Goal: Navigation & Orientation: Find specific page/section

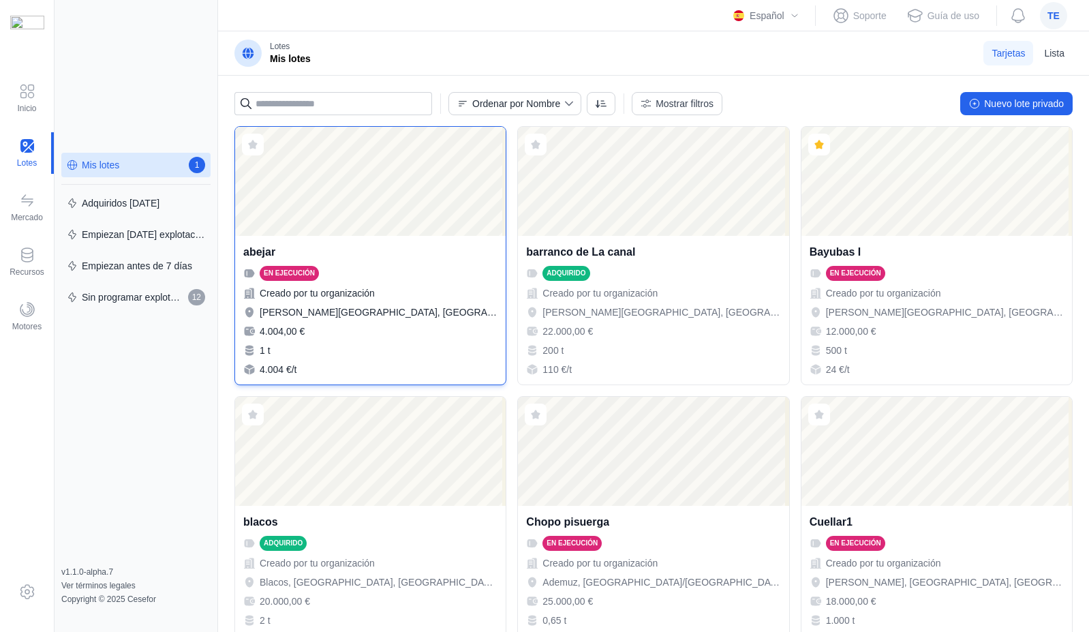
click at [431, 157] on div "Abrir lote" at bounding box center [370, 181] width 271 height 109
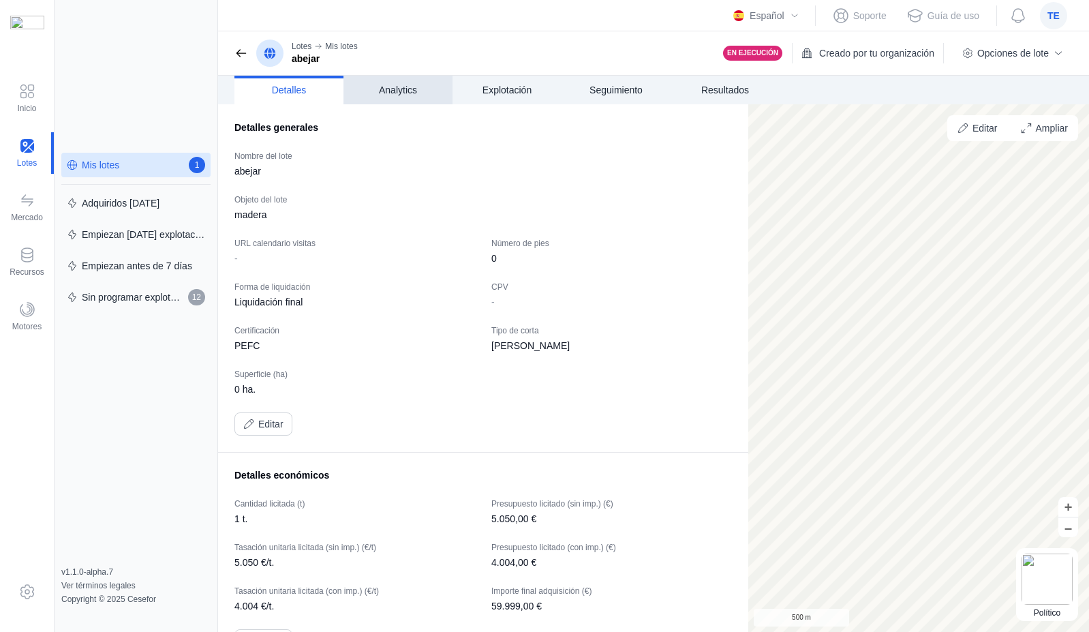
click at [400, 81] on link "Analytics" at bounding box center [397, 90] width 109 height 29
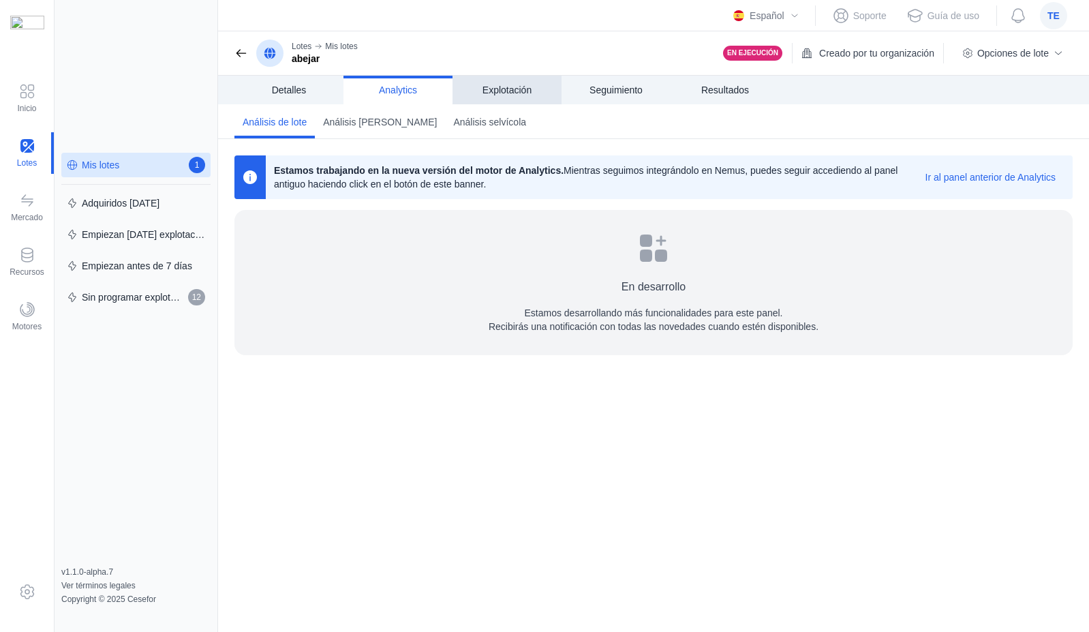
click at [506, 92] on span "Explotación" at bounding box center [506, 90] width 49 height 14
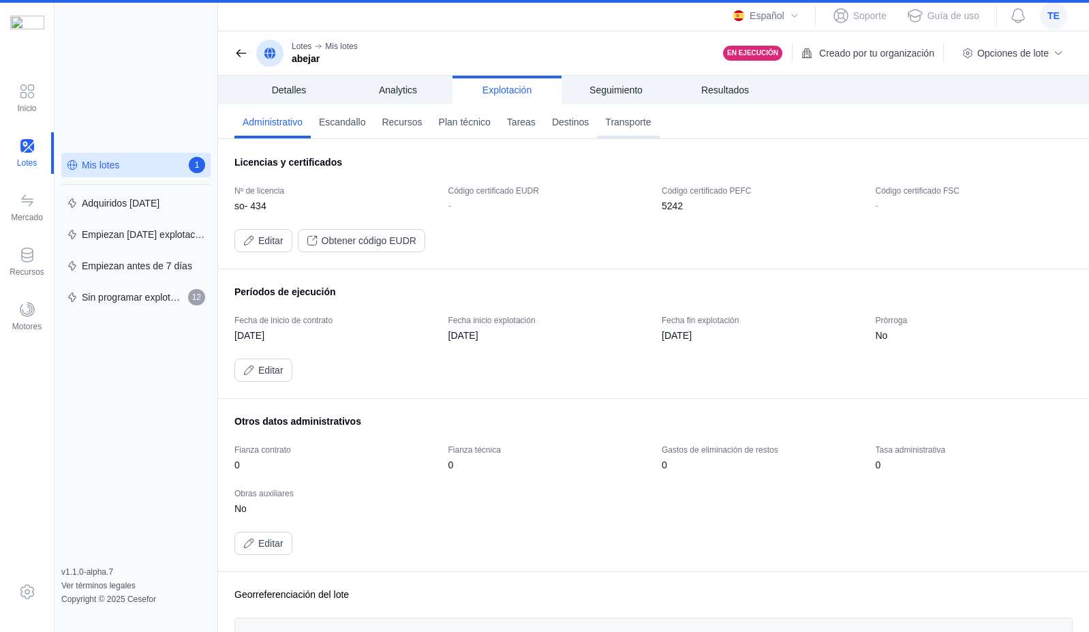
click at [651, 124] on span "Transporte" at bounding box center [628, 122] width 46 height 14
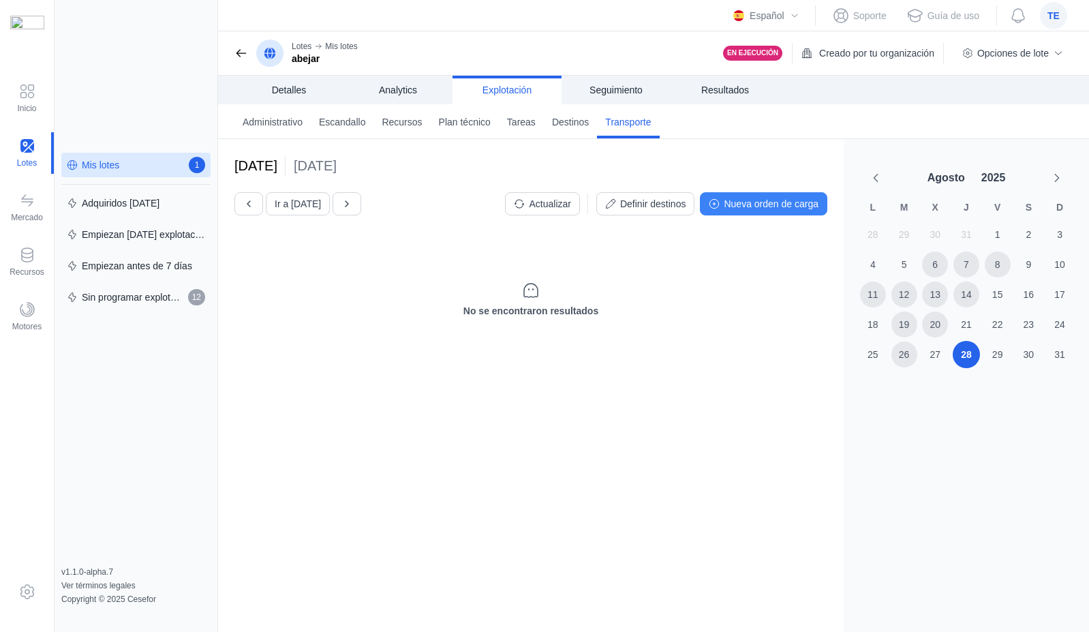
click at [757, 204] on div "Nueva orden de carga" at bounding box center [771, 204] width 95 height 14
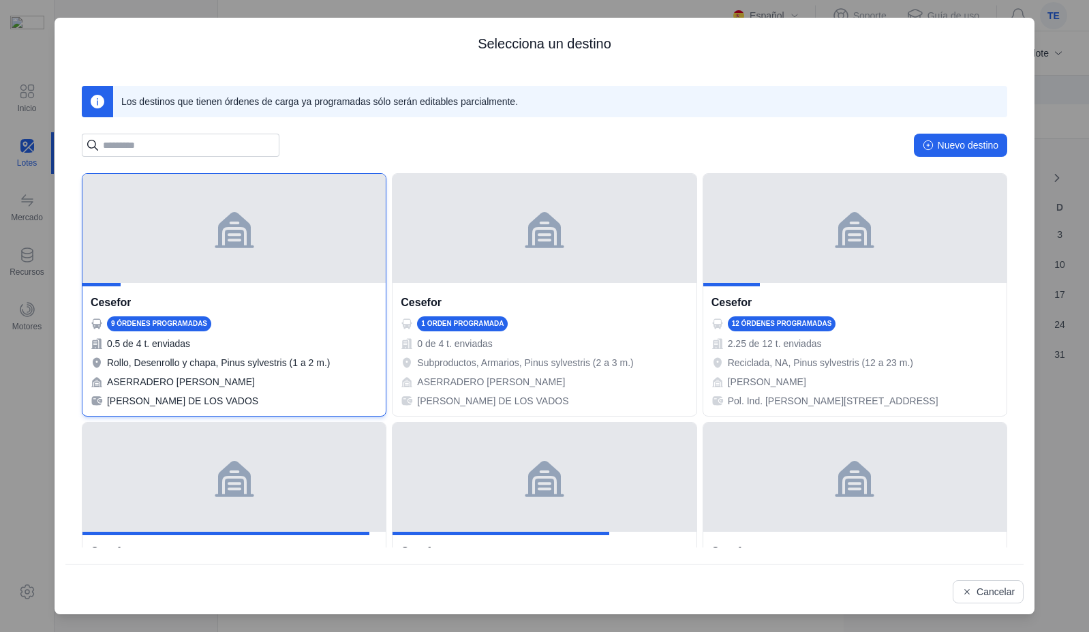
click at [206, 236] on div at bounding box center [233, 228] width 303 height 109
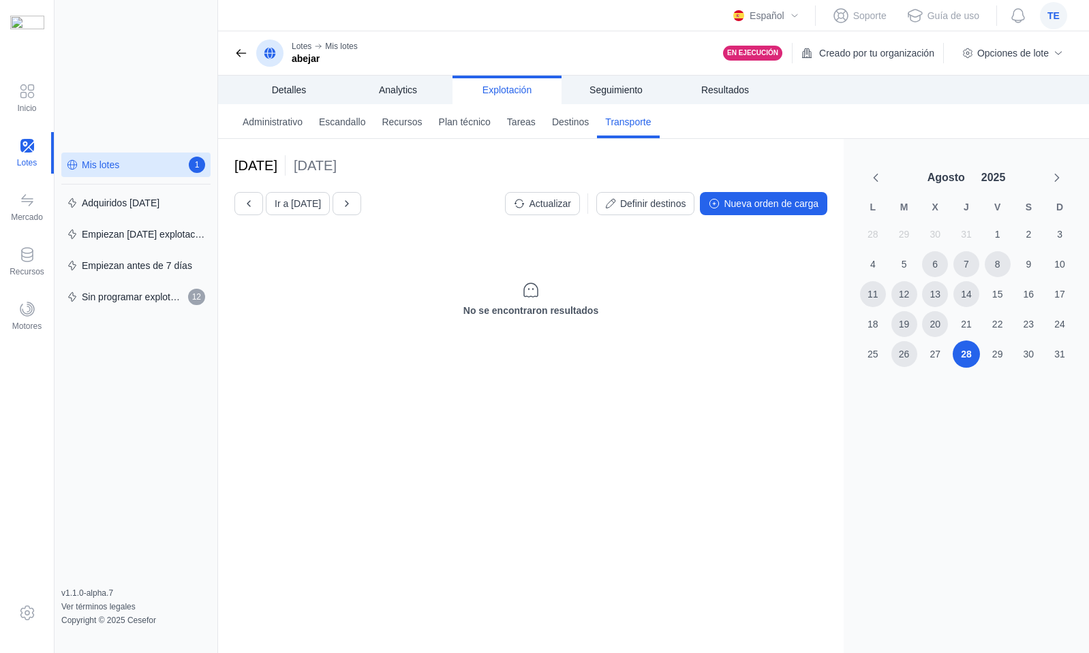
click at [615, 46] on header "Lotes Mis lotes abejar En ejecución Creado por tu organización Opciones de lote" at bounding box center [653, 53] width 871 height 44
click at [420, 128] on span "Recursos" at bounding box center [402, 122] width 40 height 14
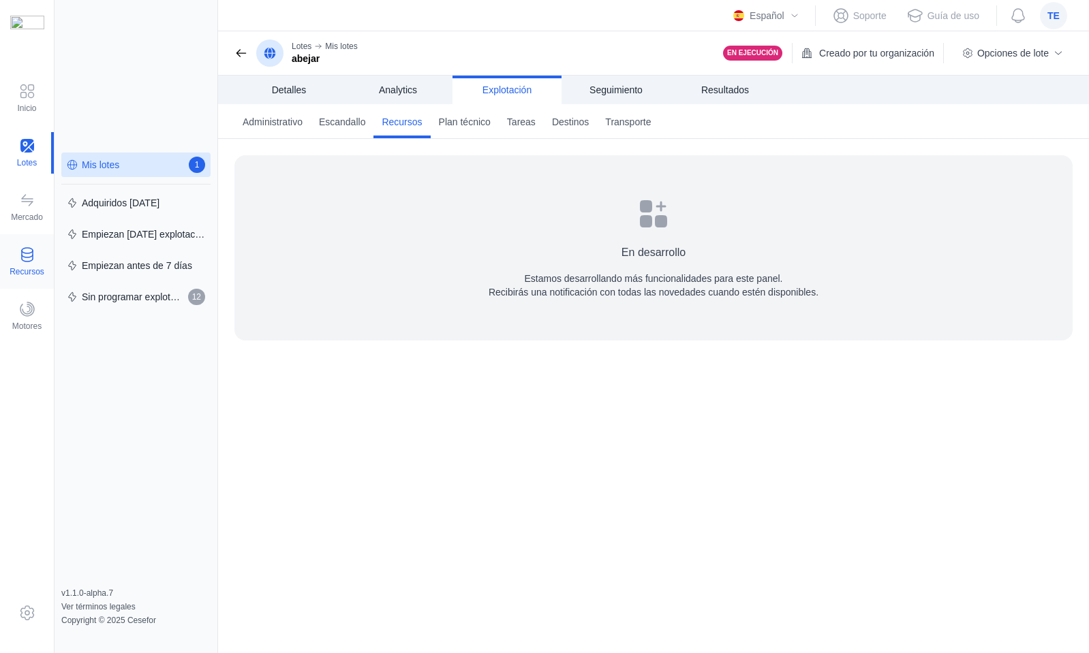
click at [25, 256] on span at bounding box center [27, 255] width 16 height 16
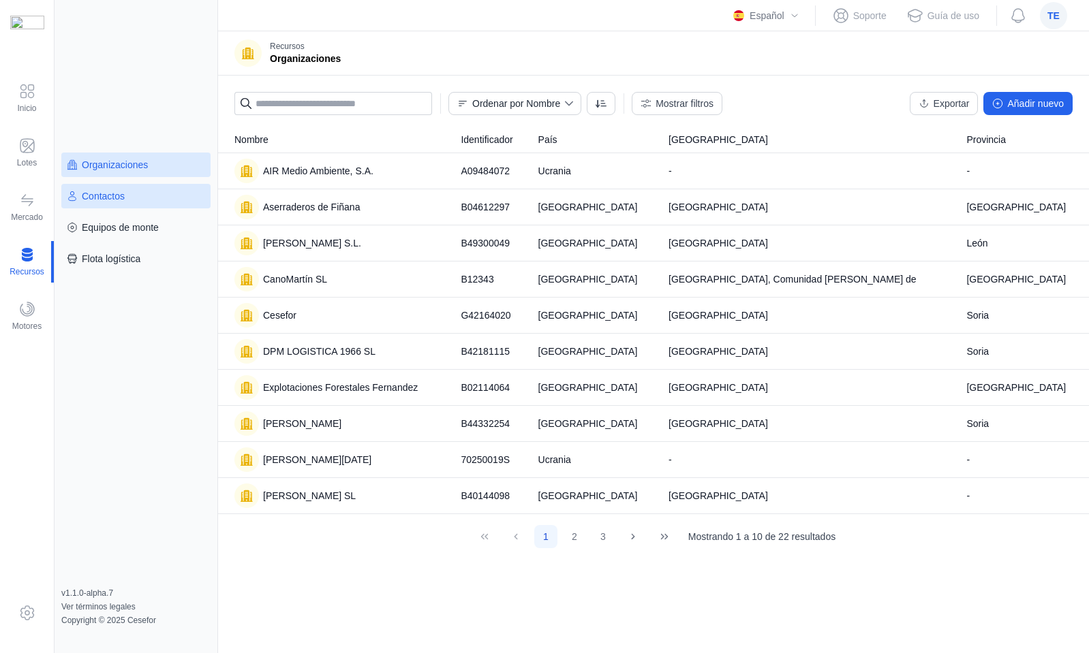
click at [95, 196] on div "Contactos" at bounding box center [103, 196] width 43 height 14
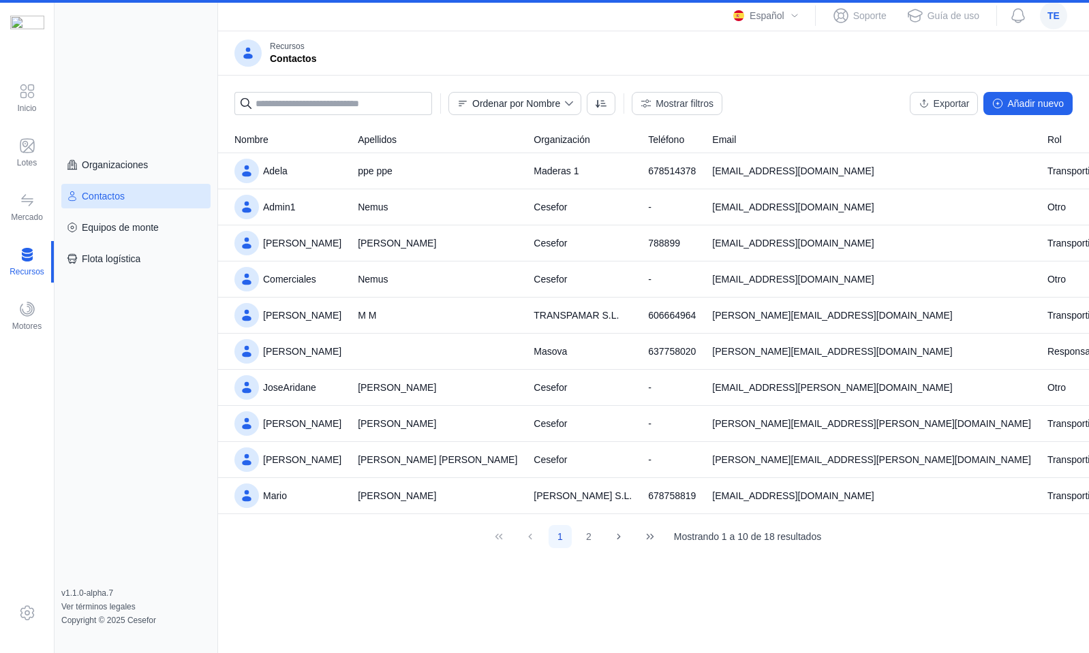
click at [322, 211] on div "Admin1" at bounding box center [287, 207] width 107 height 25
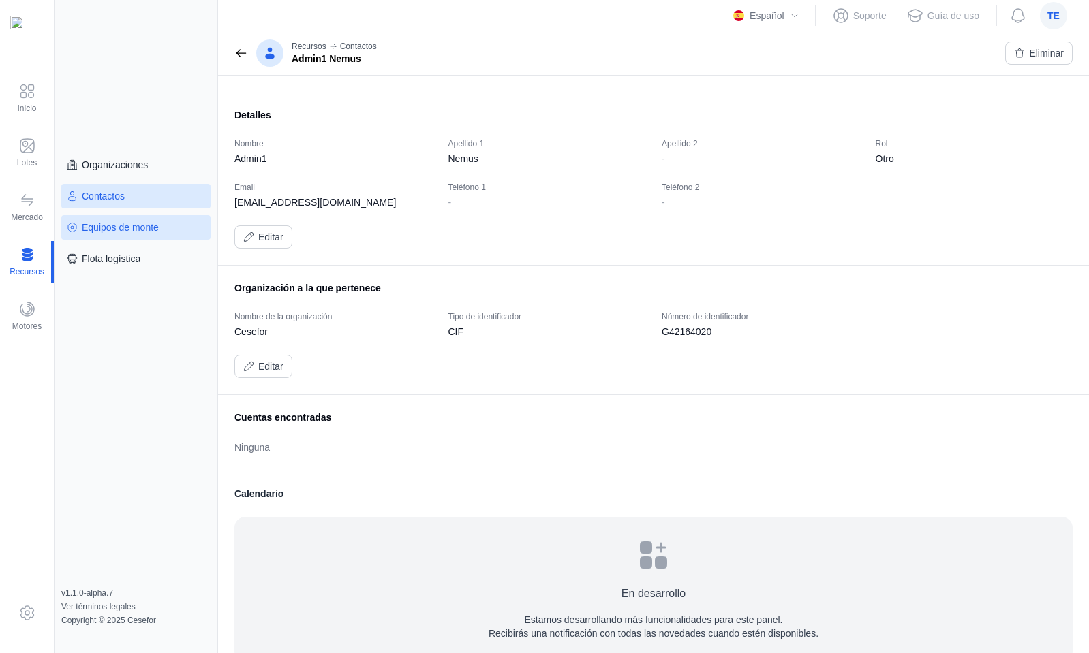
click at [134, 233] on div "Equipos de monte" at bounding box center [120, 228] width 77 height 14
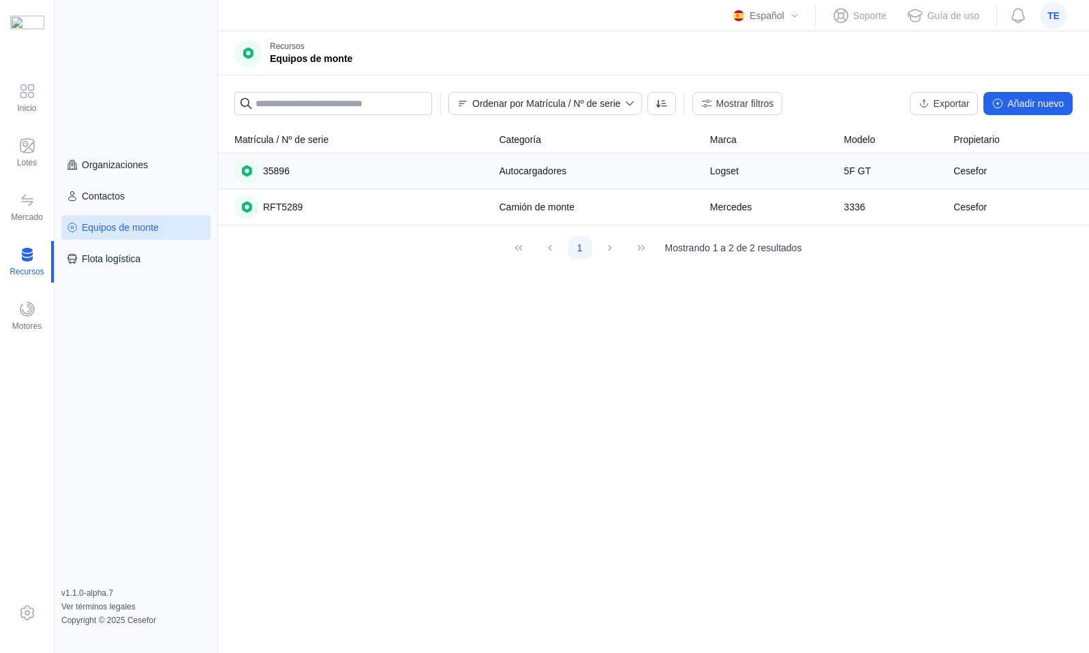
click at [273, 164] on div "35896" at bounding box center [358, 171] width 249 height 25
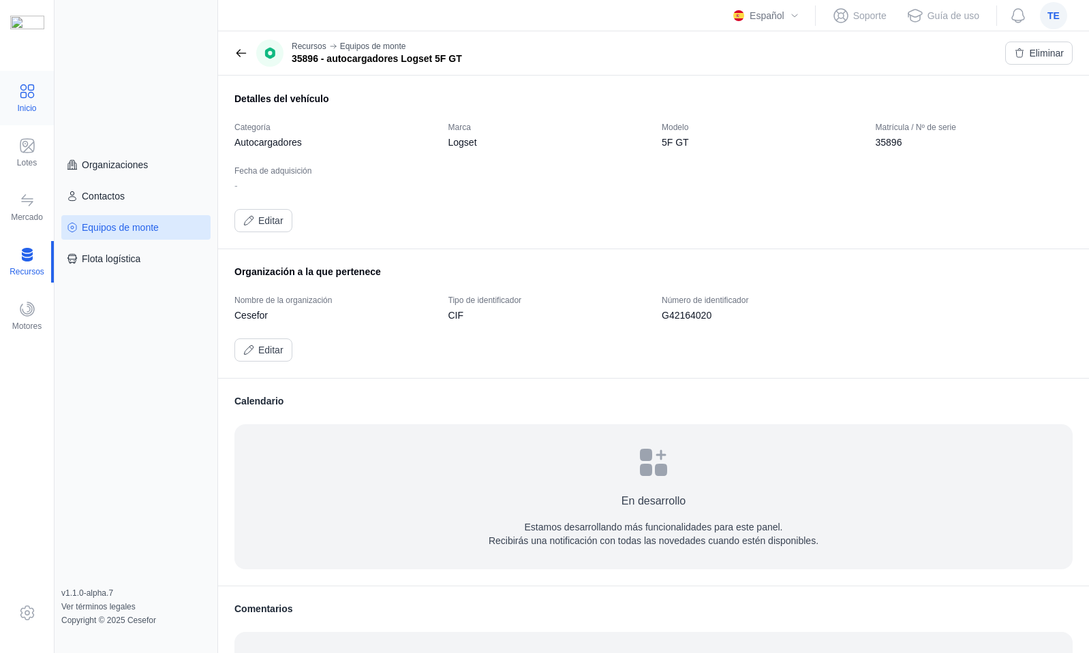
click at [27, 100] on div at bounding box center [27, 93] width 16 height 20
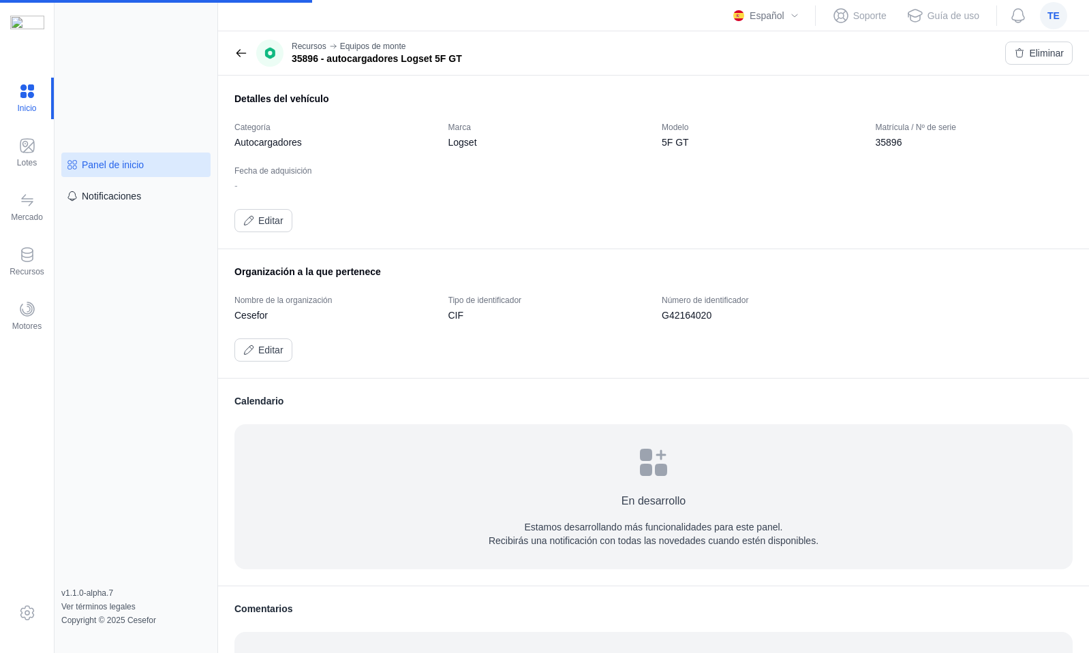
click at [131, 163] on div "Panel de inicio" at bounding box center [113, 165] width 62 height 14
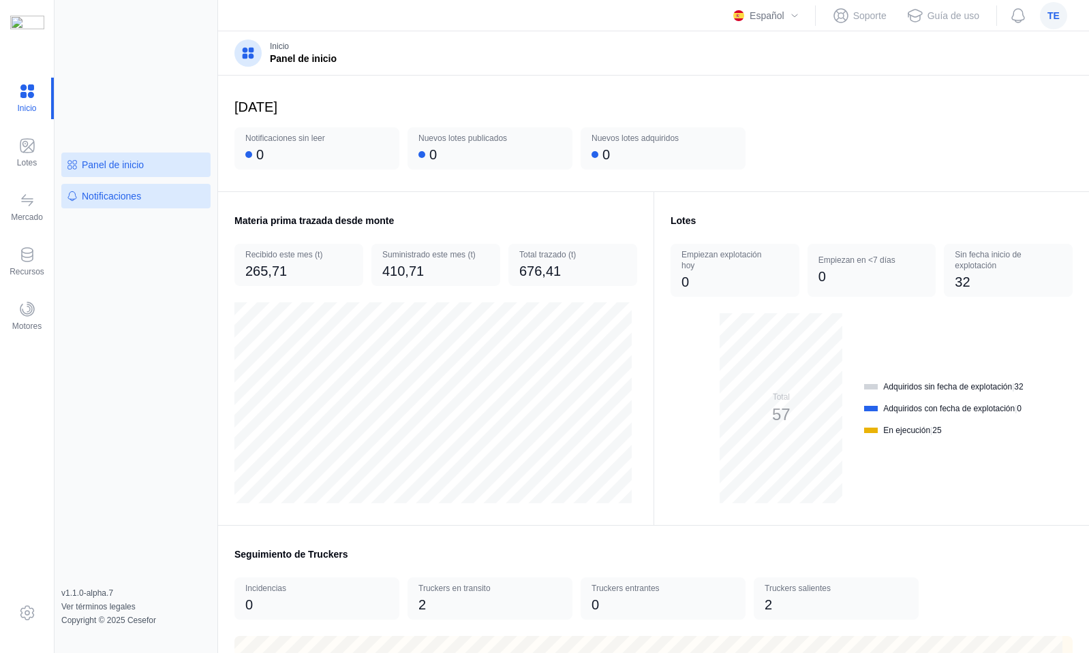
click at [88, 196] on div "Notificaciones" at bounding box center [111, 196] width 59 height 14
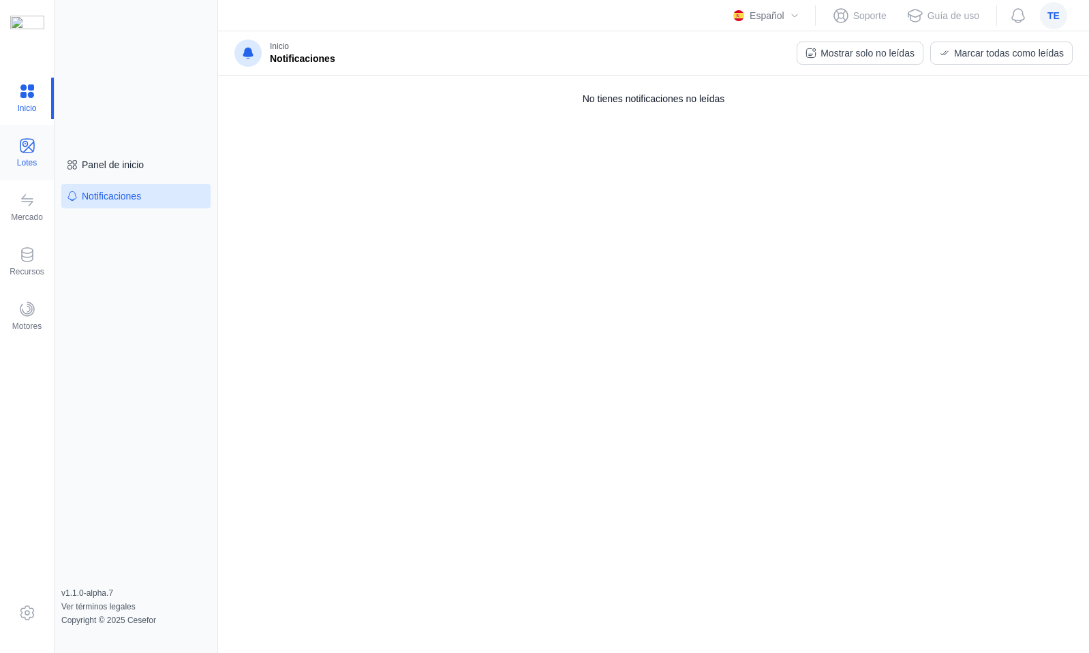
click at [29, 147] on span at bounding box center [27, 146] width 16 height 16
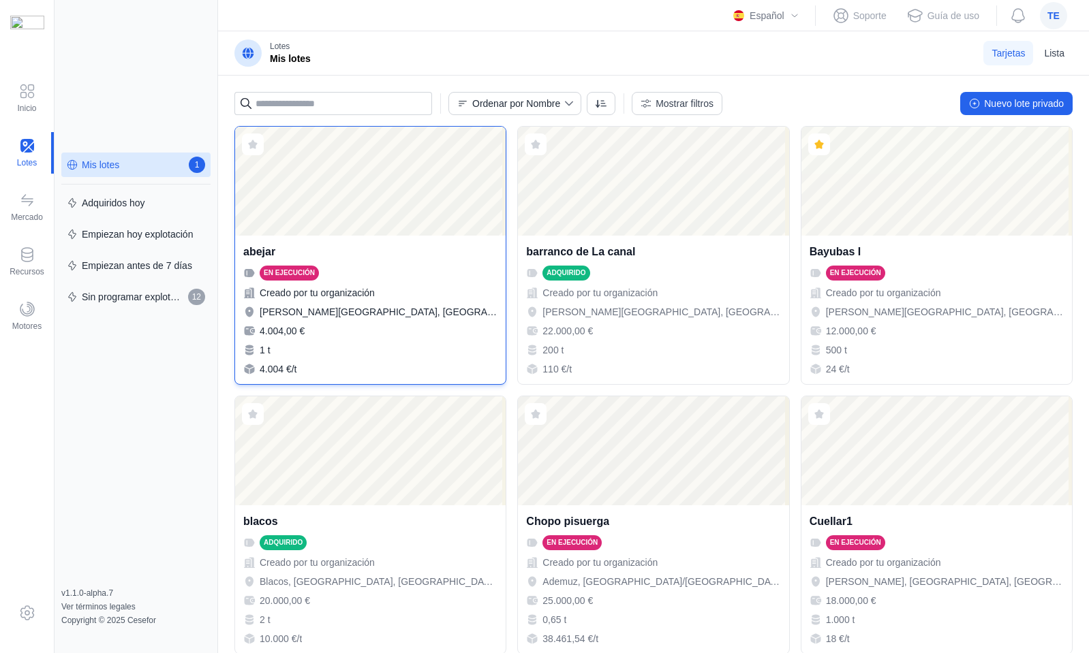
click at [387, 298] on div "Creado por tu organización" at bounding box center [370, 293] width 254 height 14
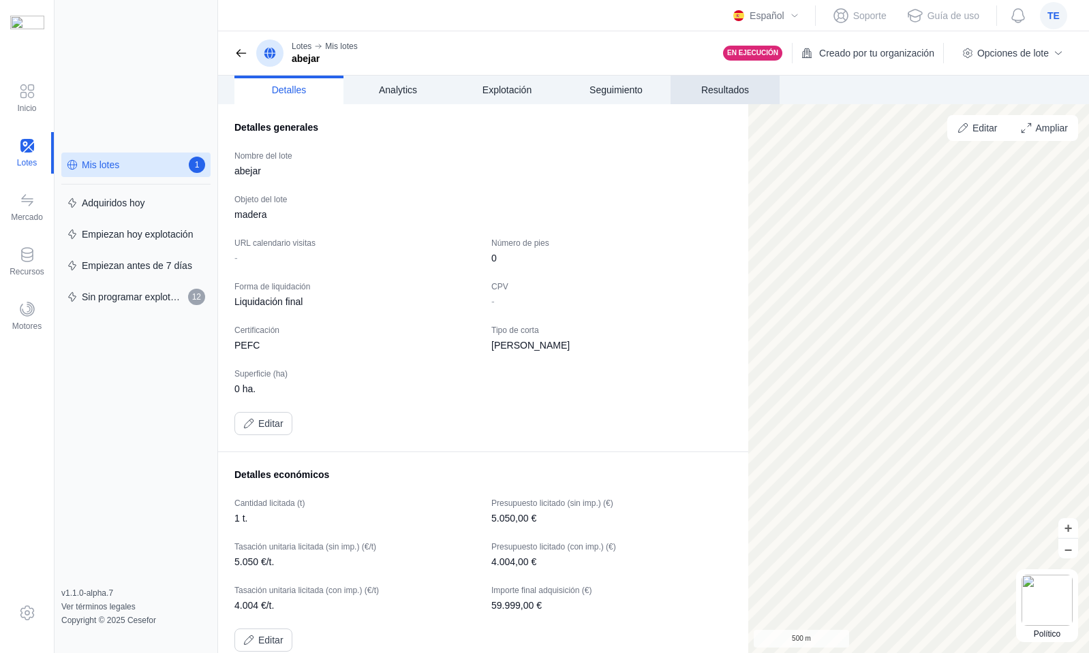
click at [728, 89] on span "Resultados" at bounding box center [725, 90] width 48 height 14
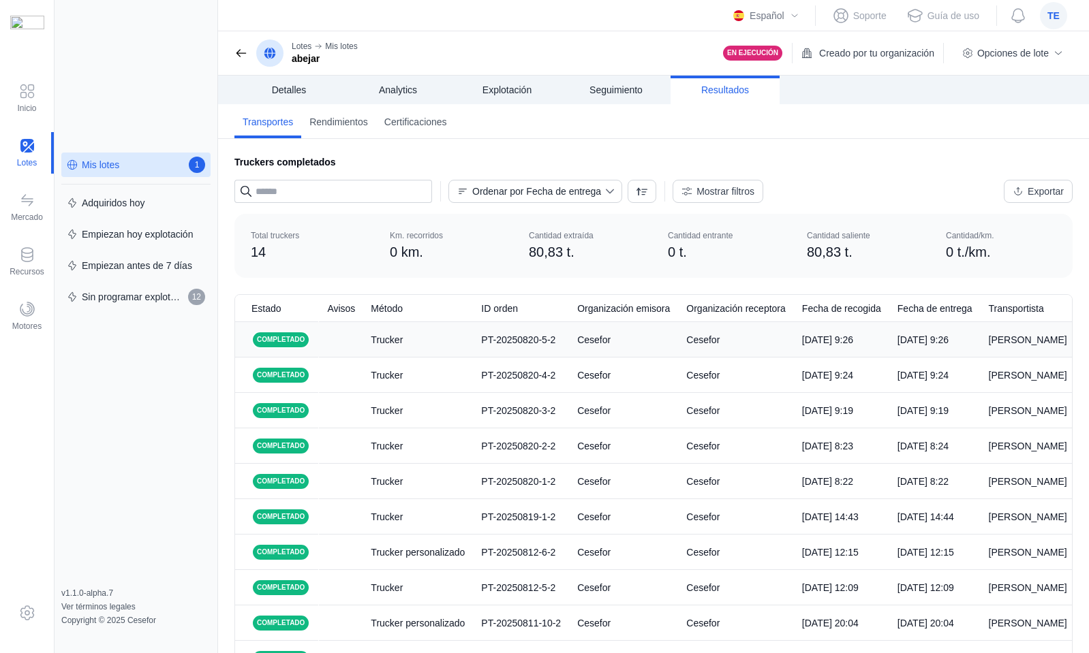
click at [454, 337] on div "Trucker" at bounding box center [418, 340] width 94 height 14
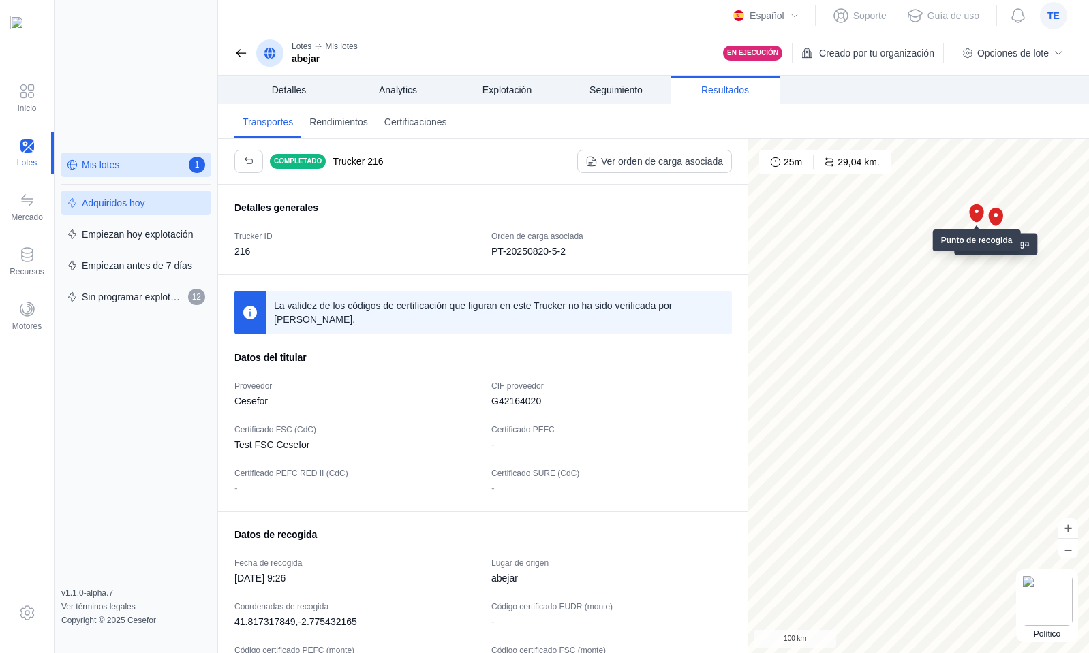
click at [133, 208] on div "Adquiridos hoy" at bounding box center [113, 203] width 63 height 14
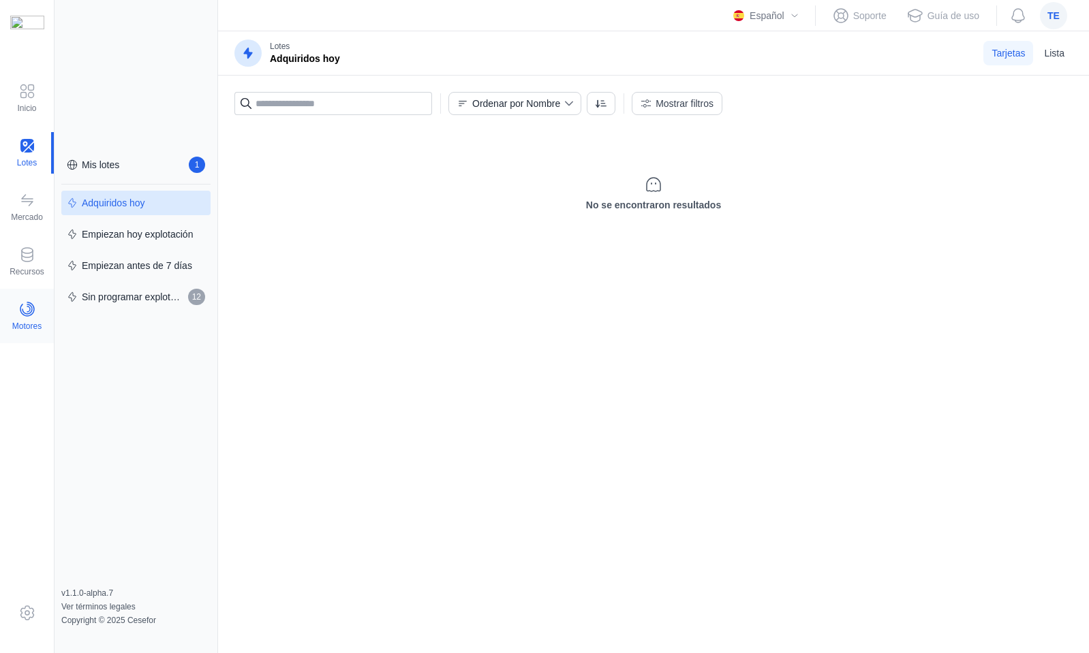
click at [25, 309] on span at bounding box center [27, 309] width 16 height 16
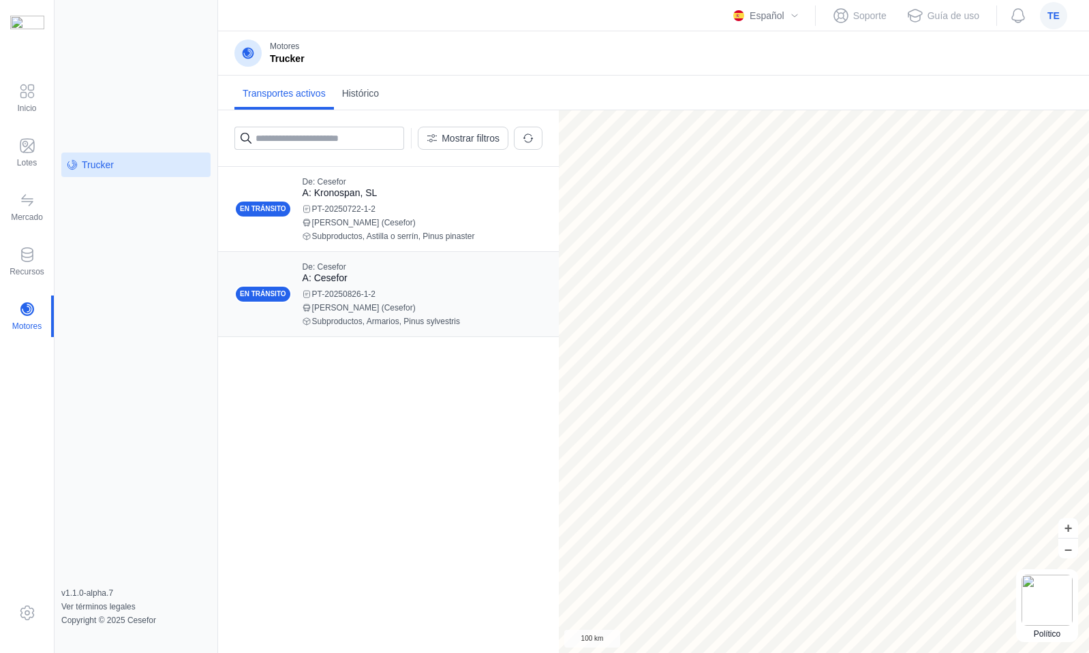
click at [364, 304] on div "[PERSON_NAME] (Cesefor)" at bounding box center [417, 308] width 229 height 8
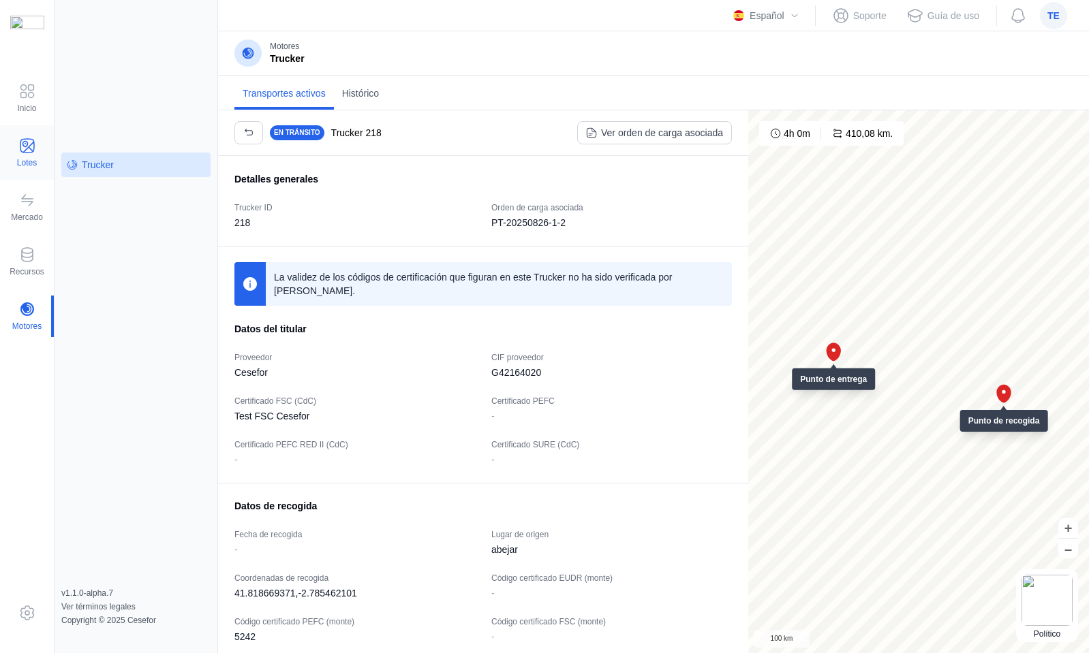
click at [33, 139] on span at bounding box center [27, 146] width 16 height 16
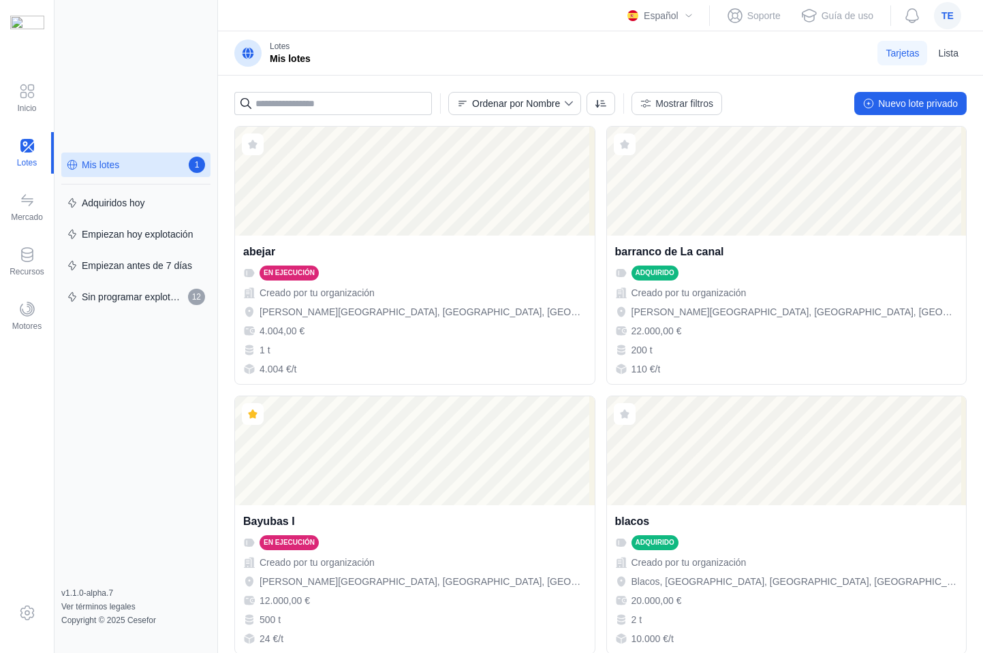
click at [227, 200] on div "Abrir lote abejar En ejecución Creado por tu organización [PERSON_NAME][GEOGRAP…" at bounding box center [600, 389] width 765 height 527
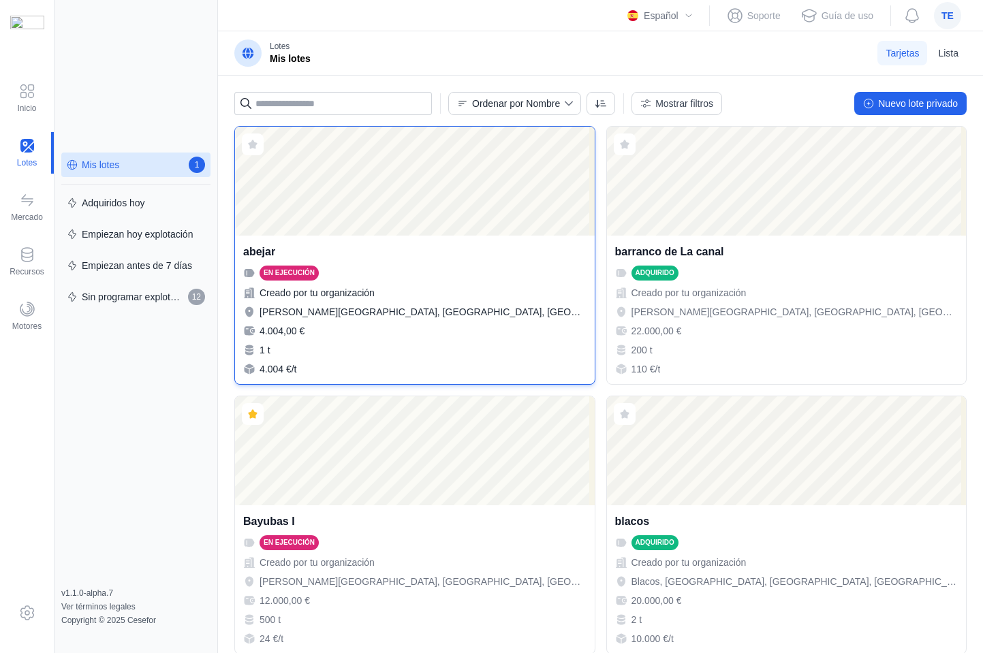
click at [298, 195] on div "Abrir lote" at bounding box center [415, 181] width 360 height 109
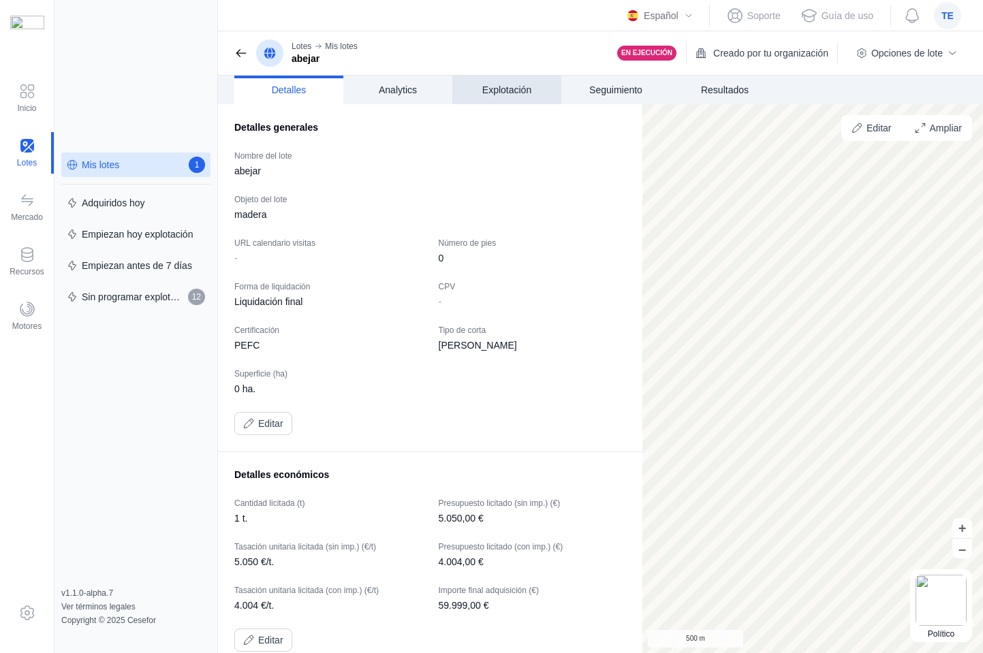
click at [506, 91] on span "Explotación" at bounding box center [506, 90] width 49 height 14
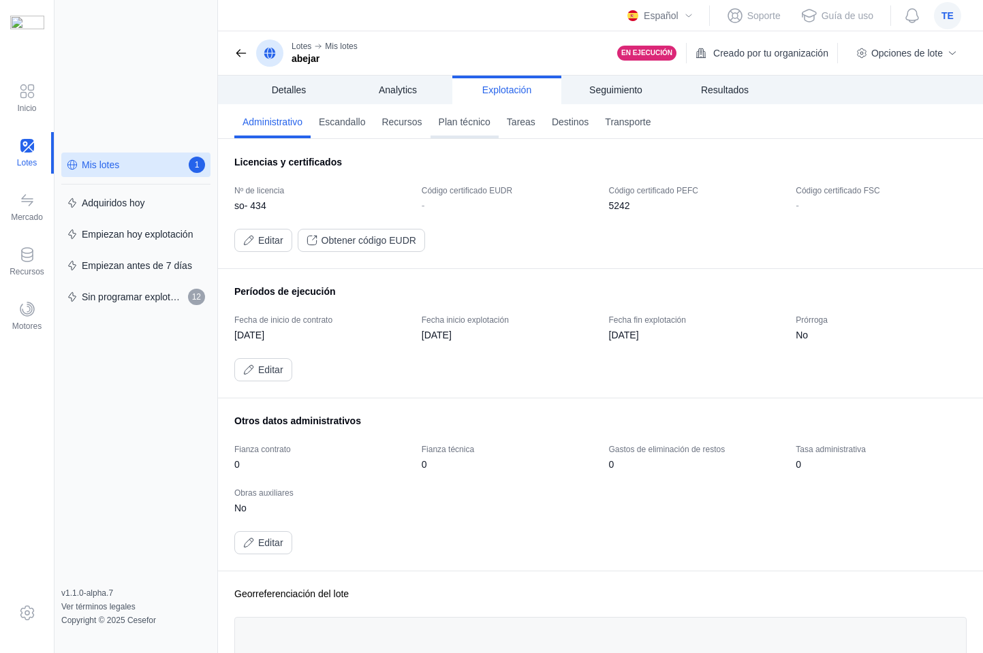
click at [472, 121] on span "Plan técnico" at bounding box center [465, 122] width 52 height 14
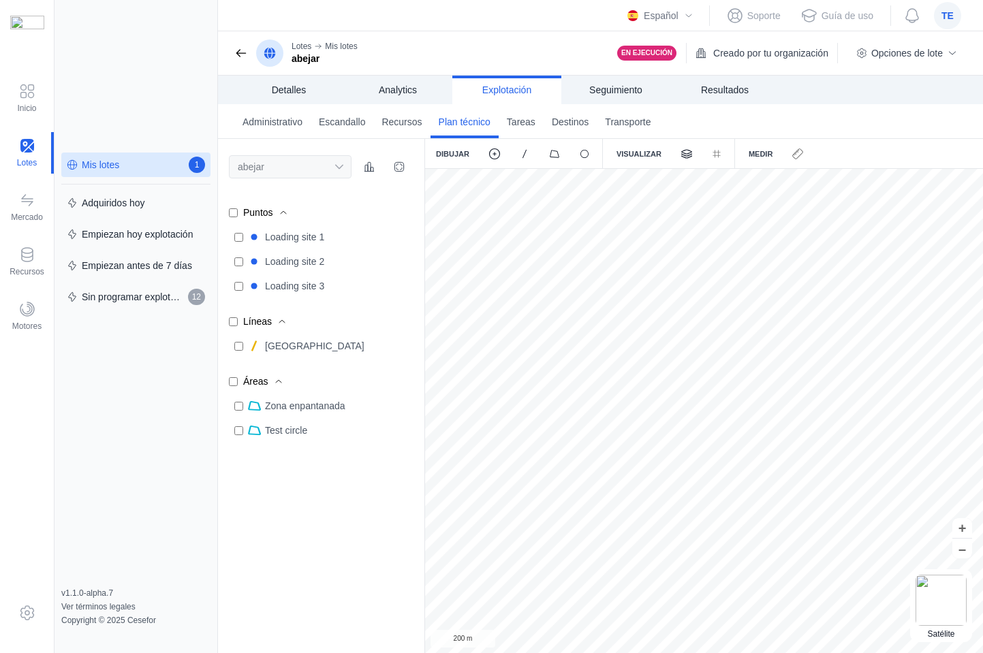
click at [845, 122] on div "Administrativo Escandallo Recursos Plan técnico Tareas Destinos Transporte" at bounding box center [600, 121] width 765 height 35
click at [332, 118] on span "Escandallo" at bounding box center [342, 122] width 47 height 14
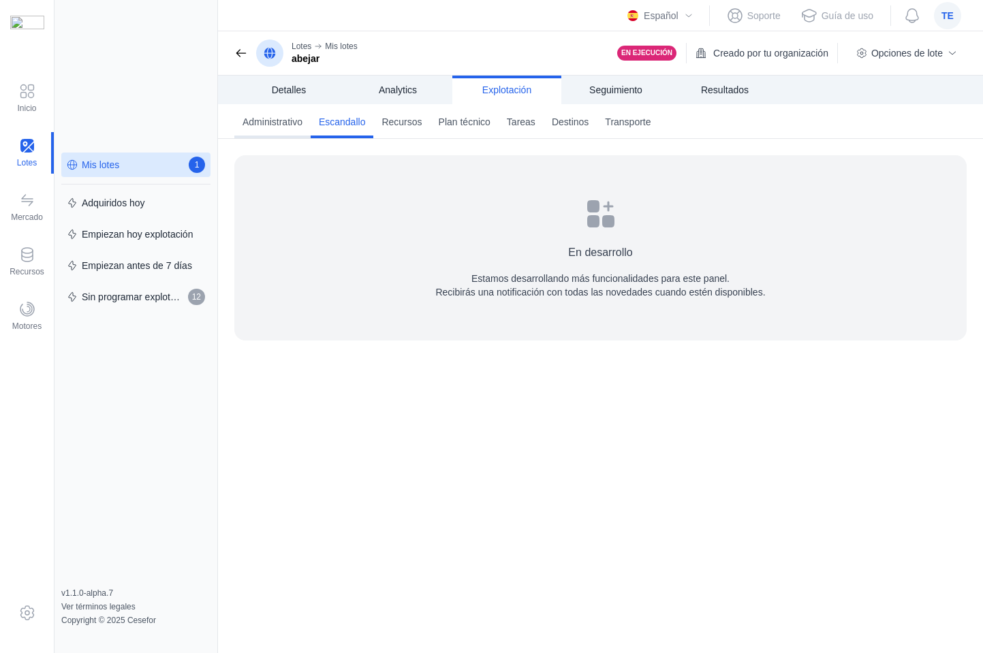
click at [291, 125] on span "Administrativo" at bounding box center [273, 122] width 60 height 14
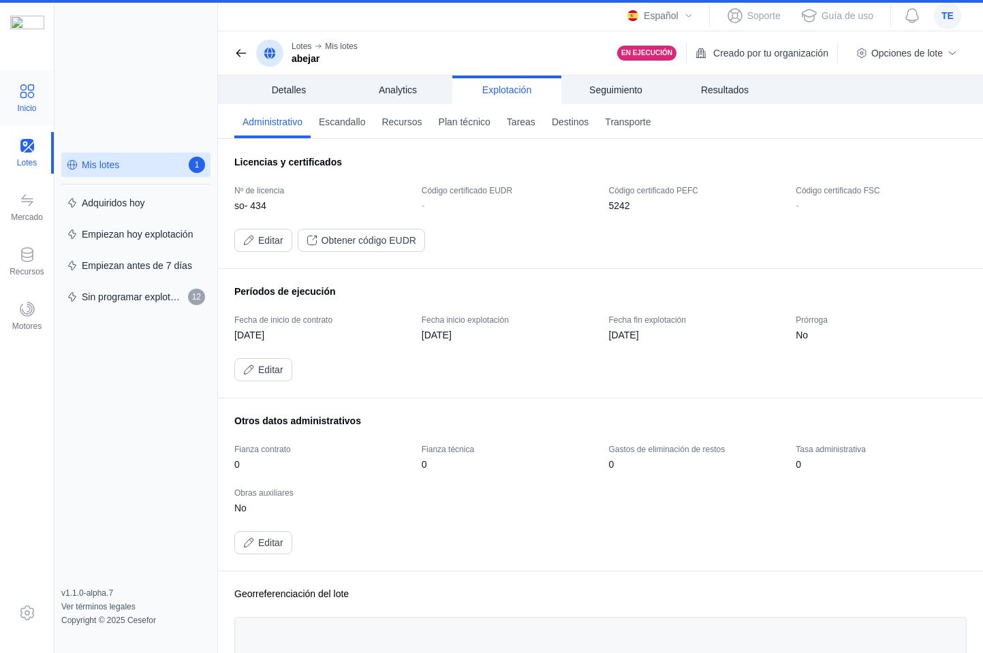
click at [22, 97] on span at bounding box center [27, 91] width 16 height 16
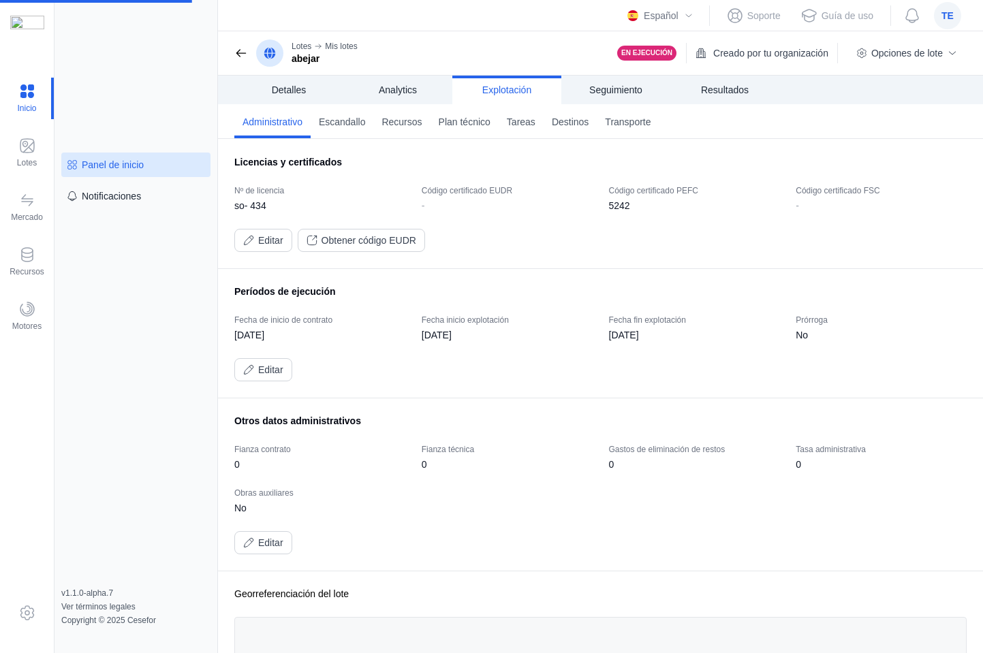
click at [129, 167] on div "Panel de inicio" at bounding box center [113, 165] width 62 height 14
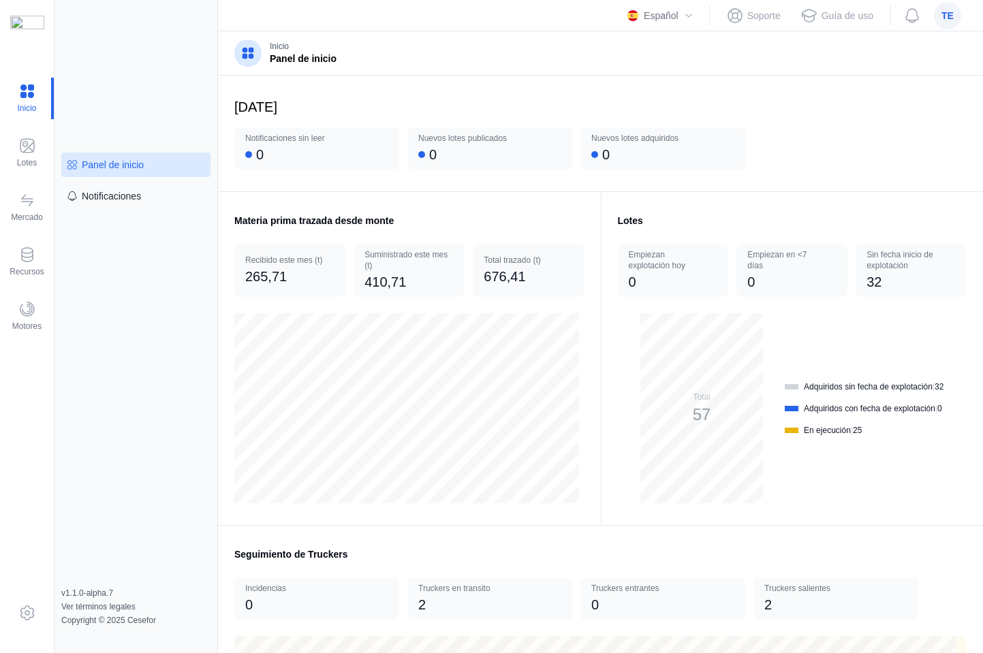
drag, startPoint x: 417, startPoint y: 269, endPoint x: 461, endPoint y: 271, distance: 43.7
click at [418, 266] on div "Suministrado este mes (t)" at bounding box center [409, 260] width 89 height 22
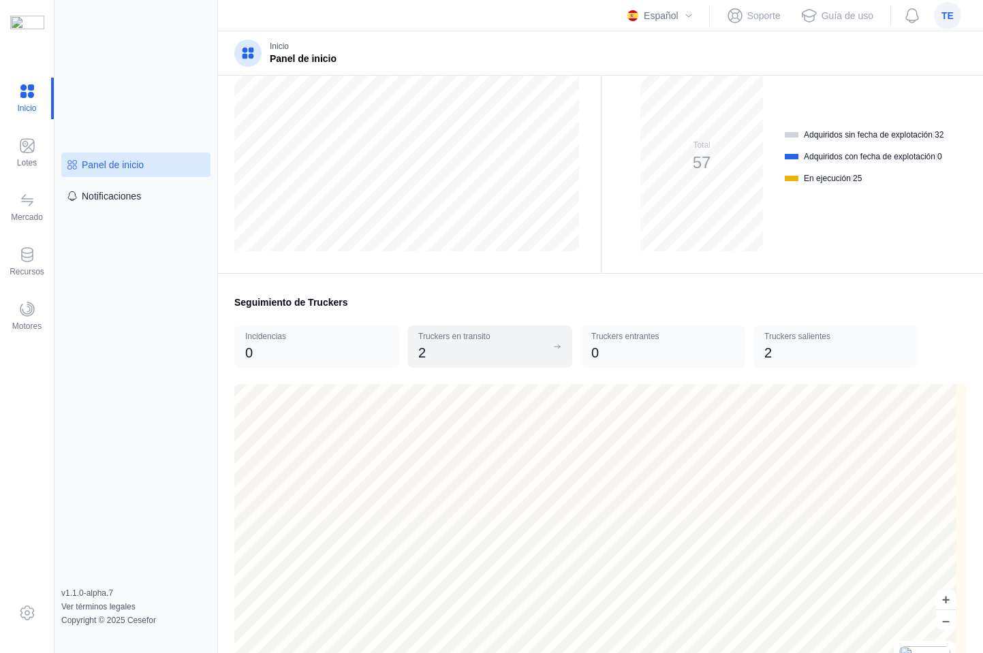
scroll to position [256, 0]
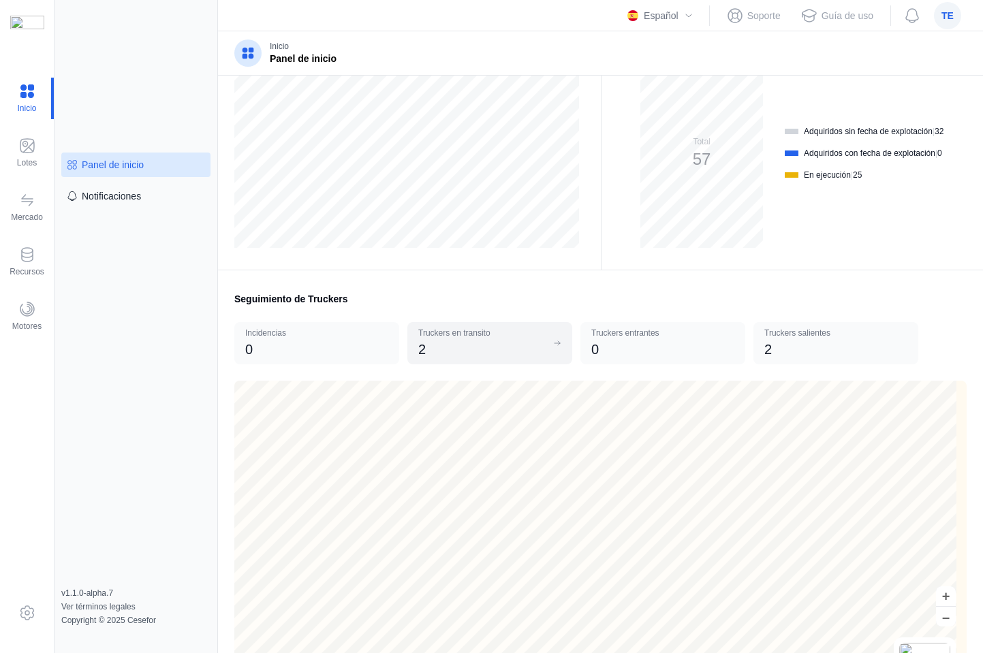
click at [483, 341] on div "2" at bounding box center [482, 349] width 128 height 19
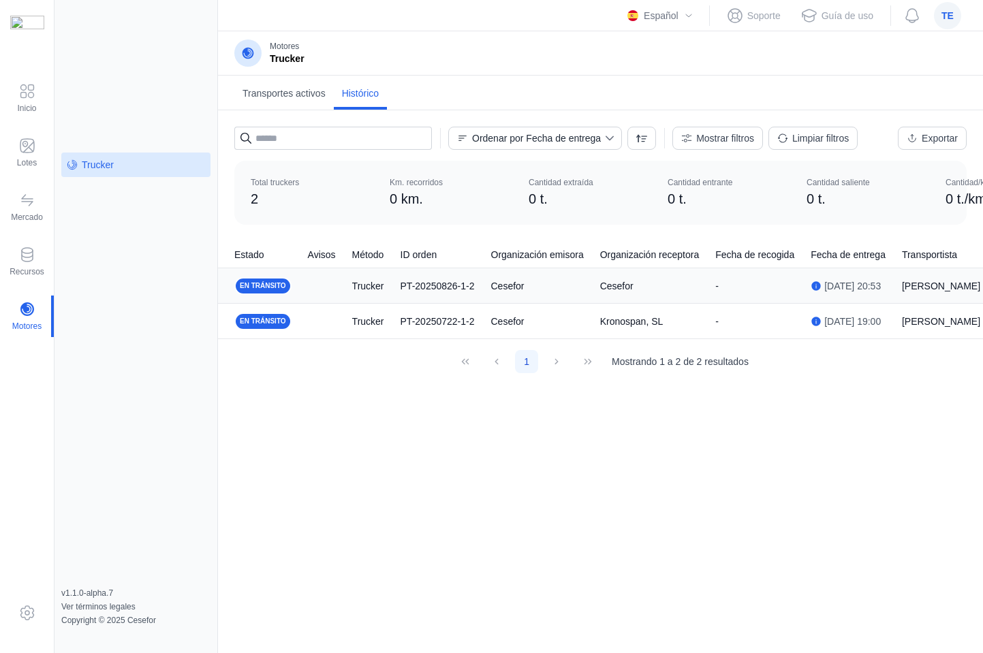
click at [422, 282] on div "PT-20250826-1-2" at bounding box center [438, 286] width 74 height 14
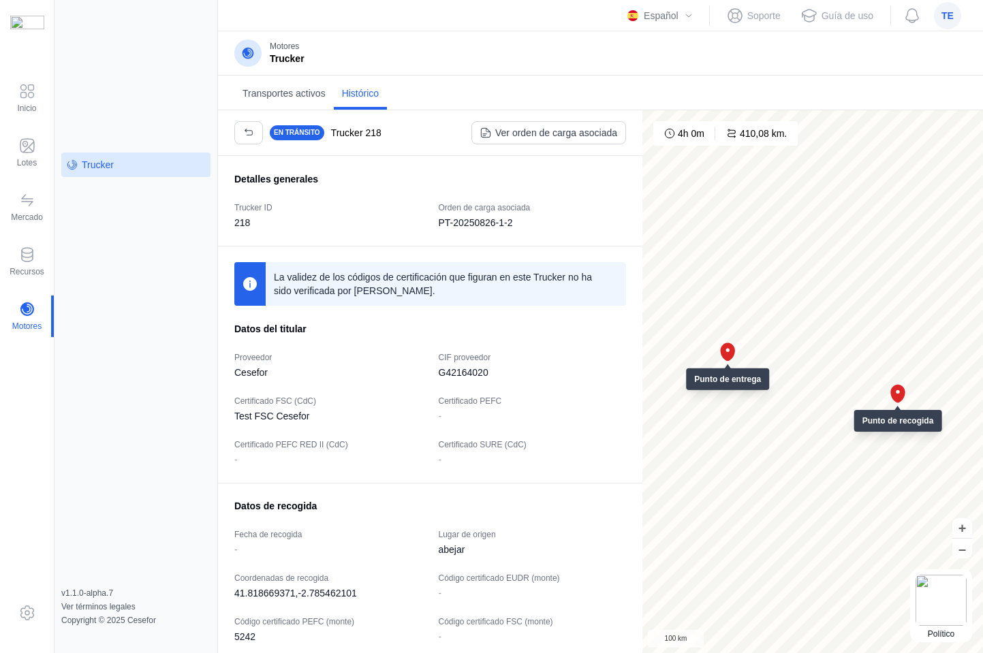
click at [511, 81] on div "Transportes activos Histórico" at bounding box center [600, 93] width 765 height 35
click at [248, 136] on span "button" at bounding box center [248, 132] width 11 height 11
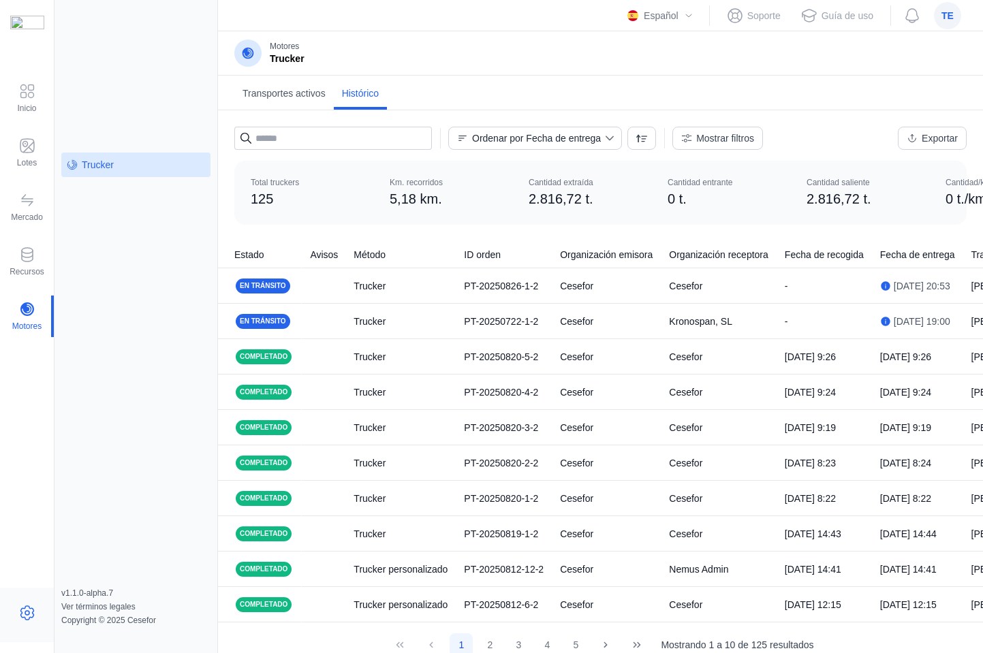
click at [27, 619] on span at bounding box center [27, 613] width 16 height 16
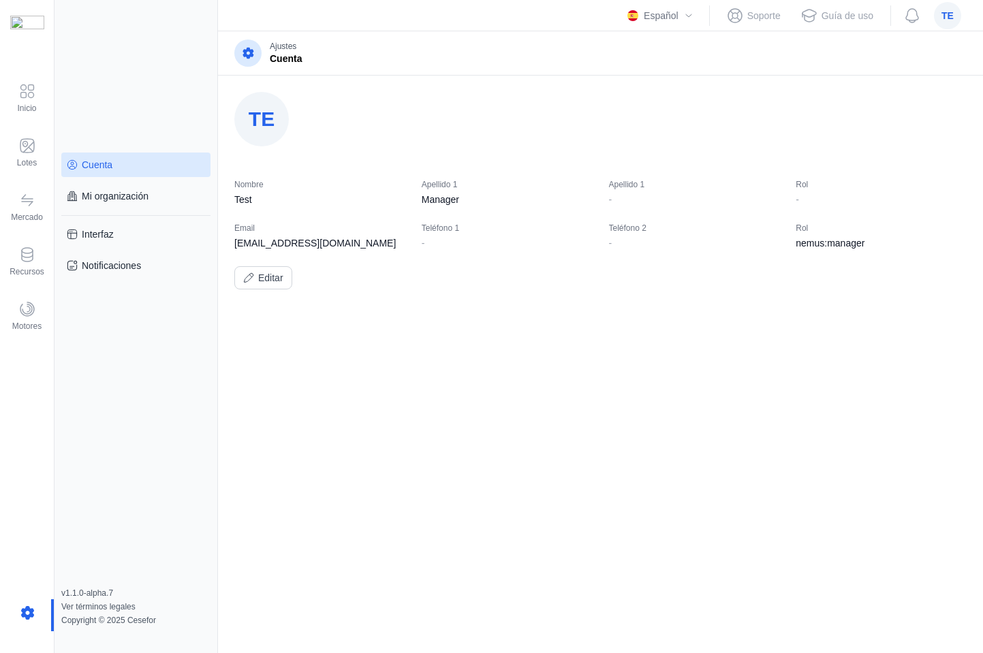
click at [115, 169] on div "Cuenta" at bounding box center [136, 165] width 138 height 14
click at [113, 196] on div "Mi organización" at bounding box center [115, 196] width 67 height 14
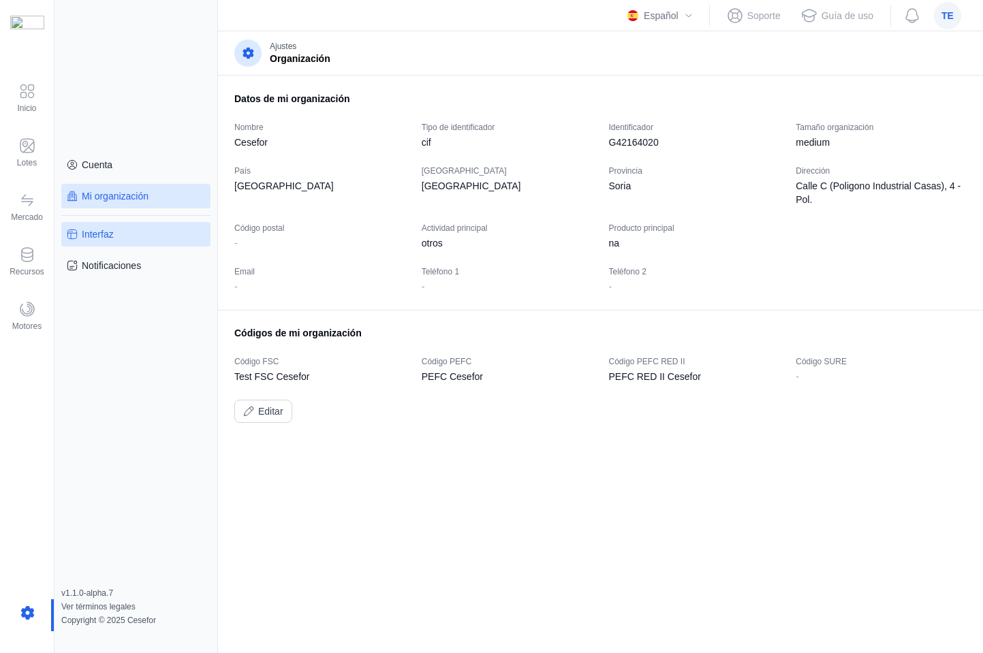
click at [122, 233] on div "Interfaz" at bounding box center [136, 235] width 138 height 14
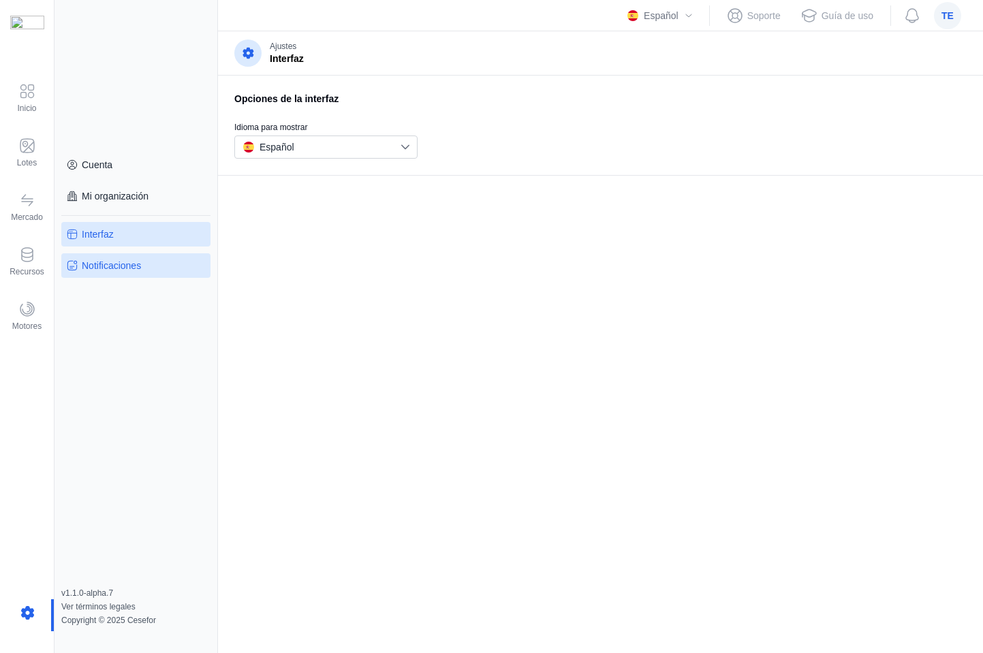
click at [130, 268] on div "Notificaciones" at bounding box center [111, 266] width 59 height 14
click at [35, 95] on div "Inicio" at bounding box center [27, 99] width 54 height 42
